Goal: Task Accomplishment & Management: Manage account settings

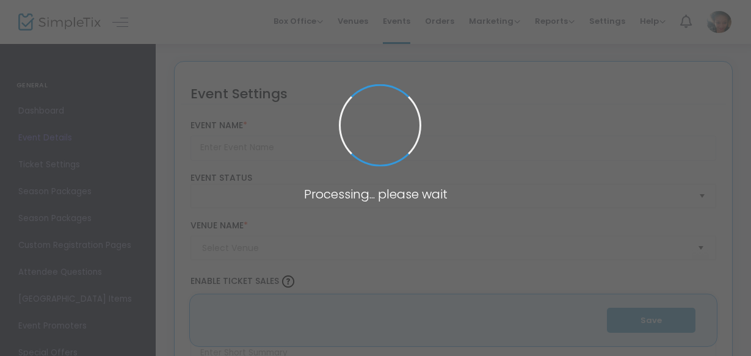
type input "🎉👟 VIVA LA FIESTA [PERSON_NAME] SNEAKER BALL 👟🎉 Presented by El Reposo Mexican …"
type textarea "🎉👟 VIVA LA FIESTA [PERSON_NAME] SNEAKER BALL 👟🎉 ✨ Presented by El Reposo Mexica…"
type input "Buy Tickets"
type input "ALIR Event Studio"
